Goal: Task Accomplishment & Management: Manage account settings

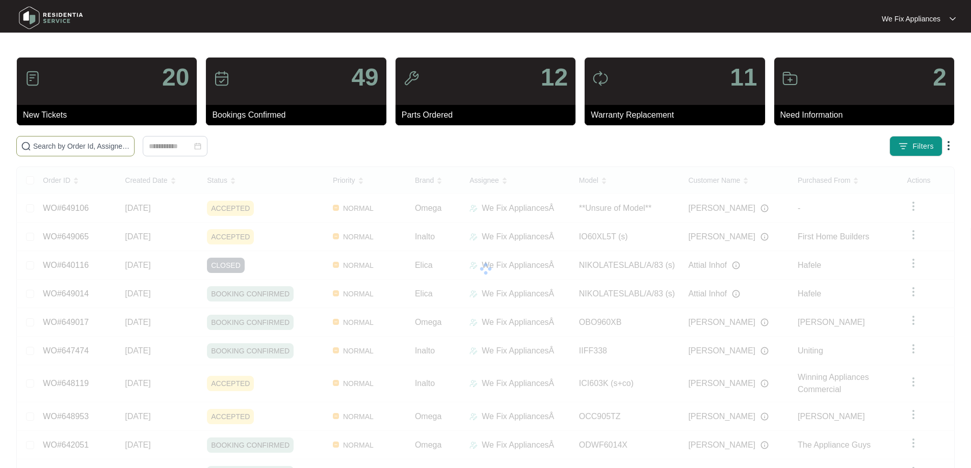
paste input "649106"
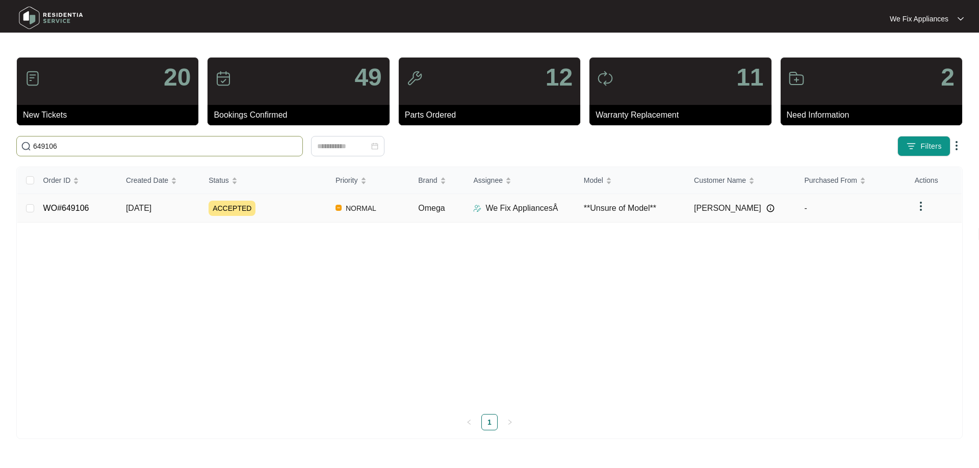
type input "649106"
click at [58, 205] on link "WO#649106" at bounding box center [66, 208] width 46 height 9
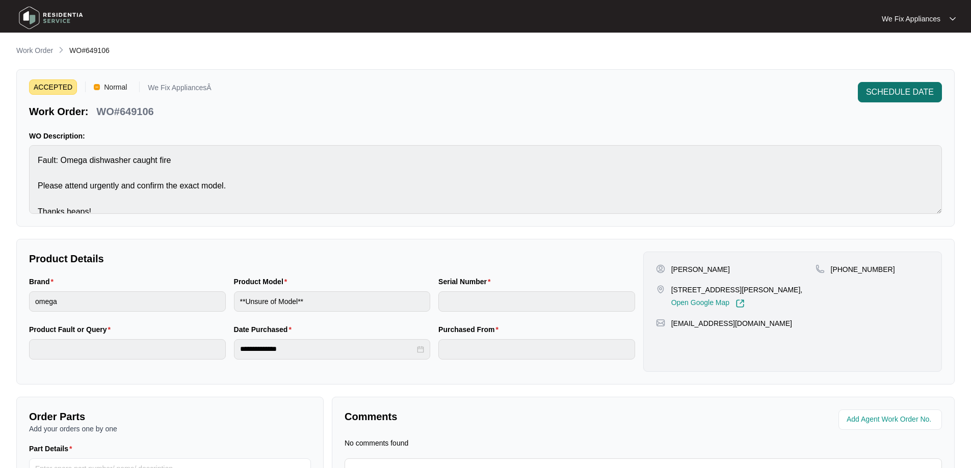
click at [904, 93] on span "SCHEDULE DATE" at bounding box center [900, 92] width 68 height 12
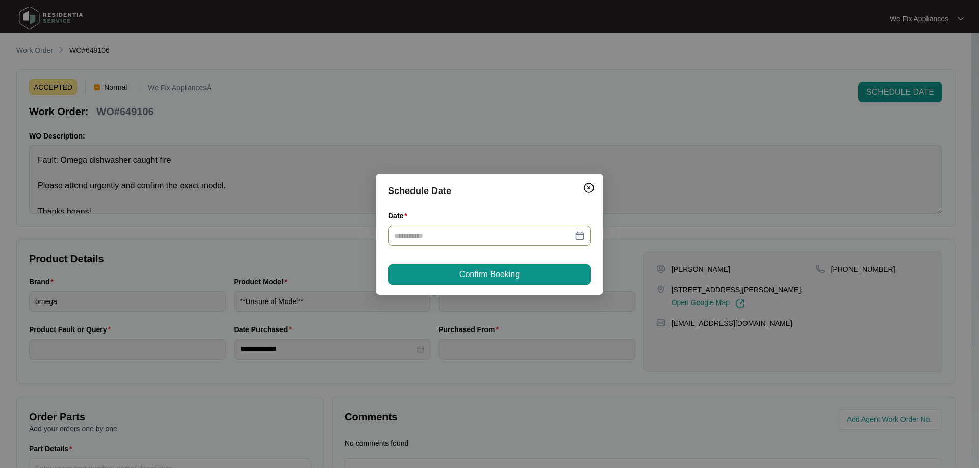
click at [498, 243] on div at bounding box center [489, 236] width 203 height 20
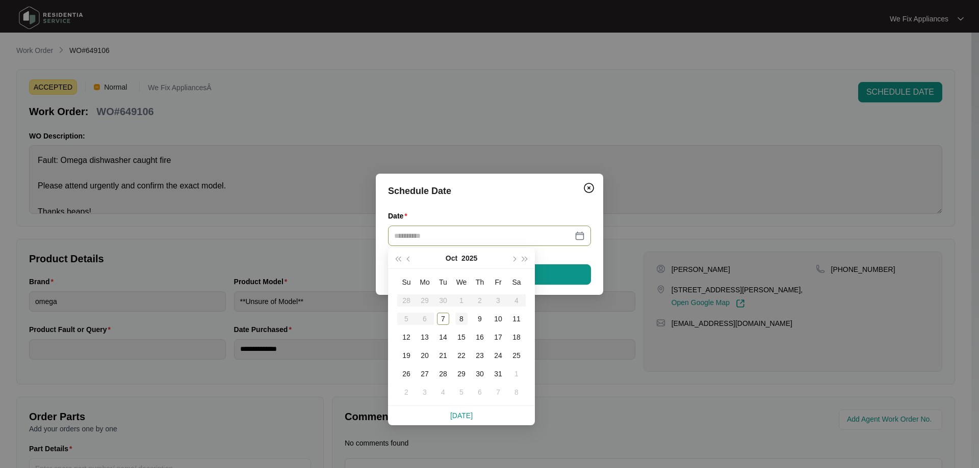
type input "**********"
click at [461, 317] on div "8" at bounding box center [461, 319] width 12 height 12
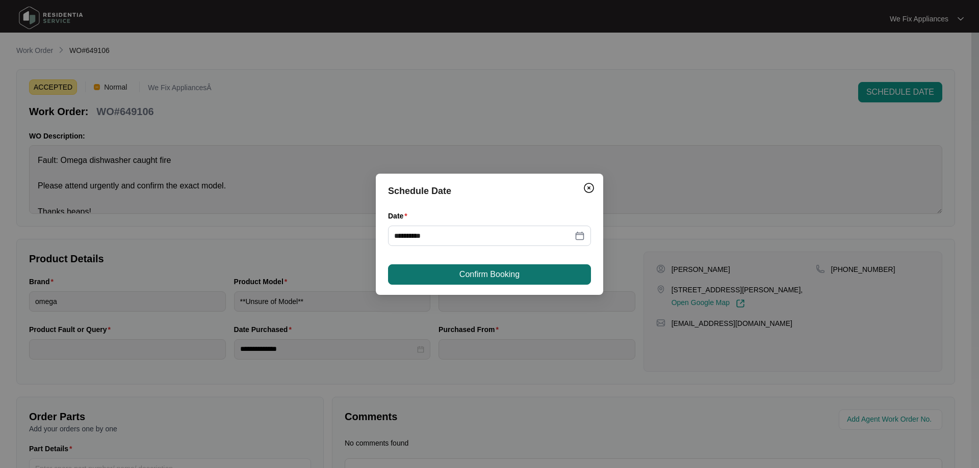
click at [471, 274] on span "Confirm Booking" at bounding box center [489, 275] width 60 height 12
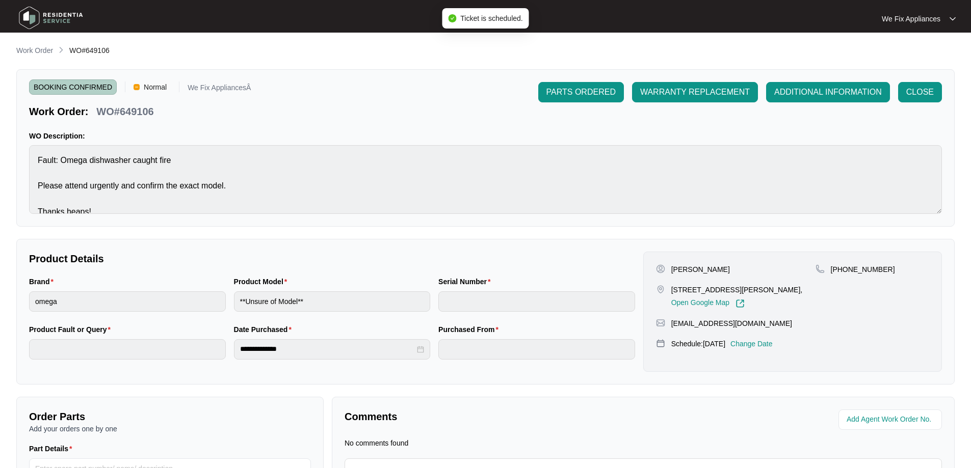
click at [57, 18] on img at bounding box center [50, 18] width 71 height 31
